Goal: Task Accomplishment & Management: Manage account settings

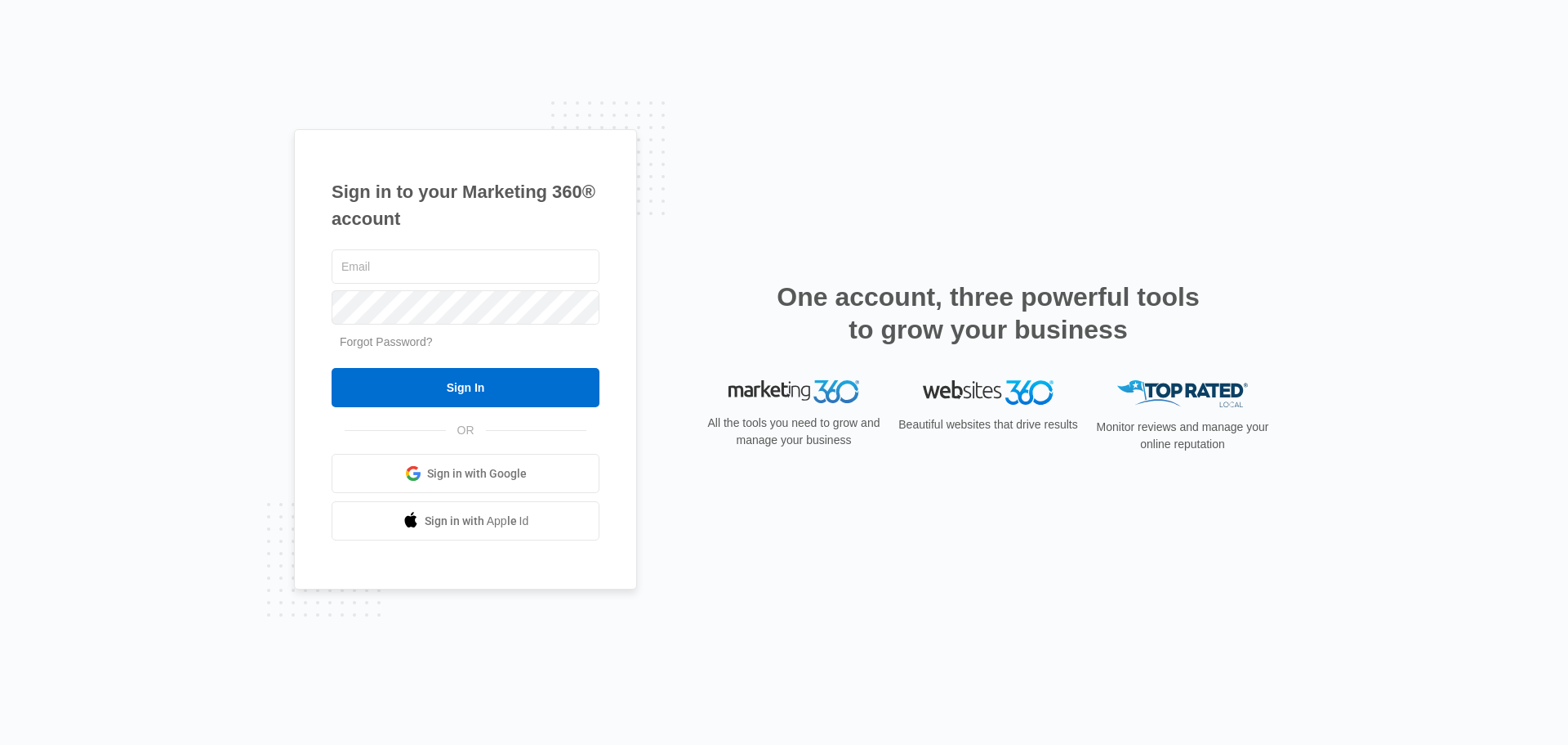
click at [394, 346] on link "Forgot Password?" at bounding box center [387, 342] width 93 height 13
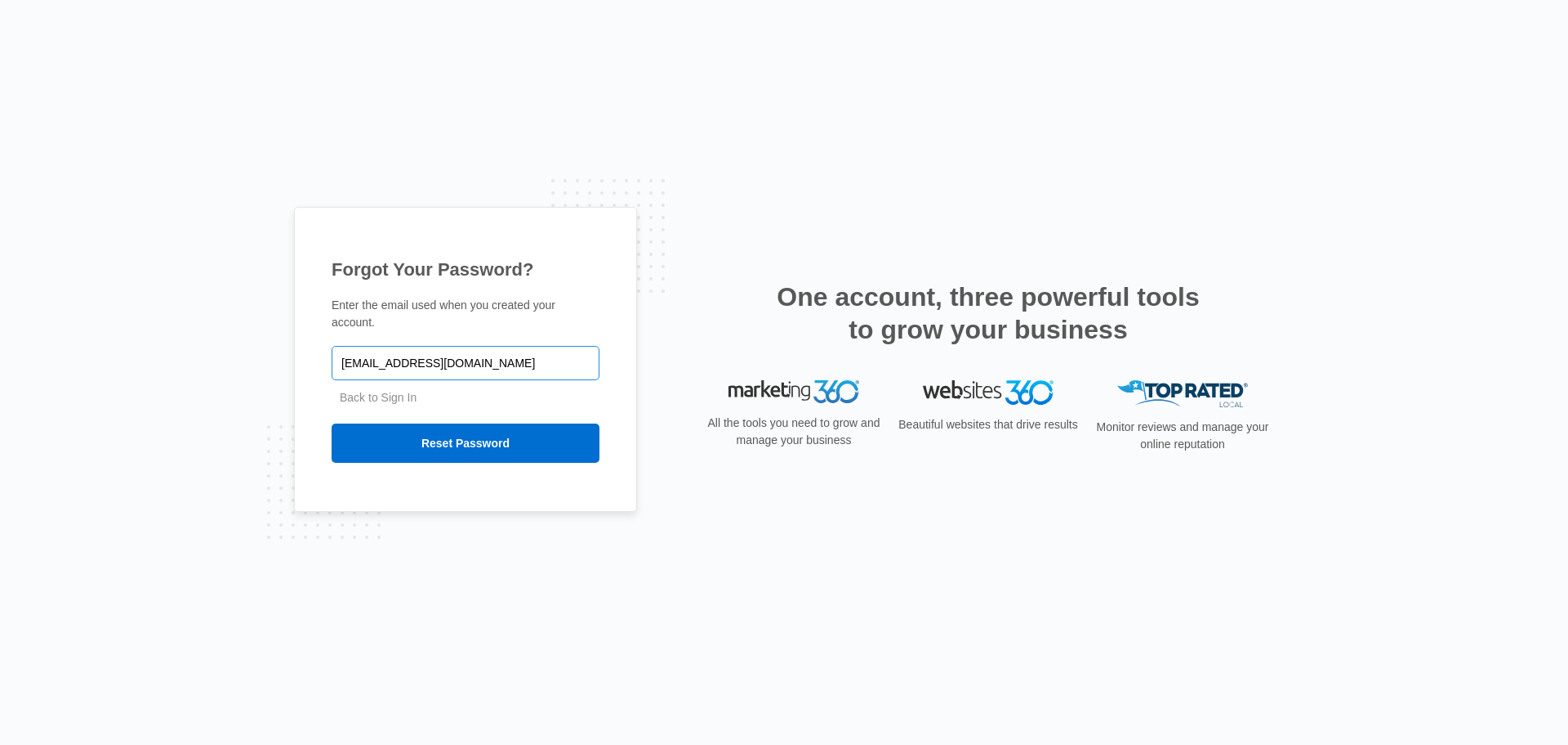
type input "najones@lnketech.com"
click at [331, 424] on input "Reset Password" at bounding box center [465, 443] width 268 height 39
